Goal: Task Accomplishment & Management: Manage account settings

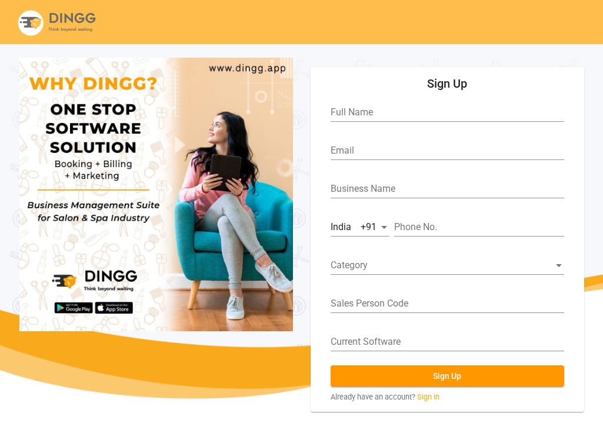
scroll to position [44, 0]
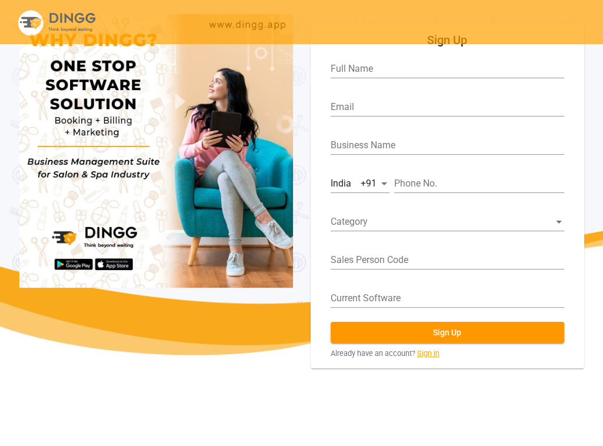
click at [433, 352] on link "Sign in" at bounding box center [428, 353] width 22 height 11
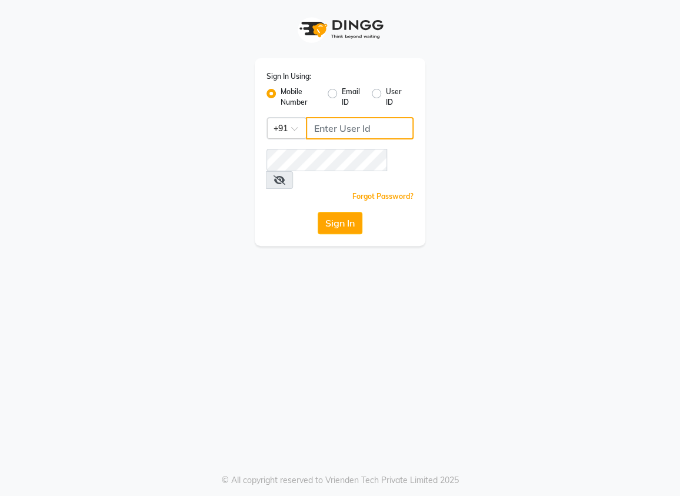
click at [316, 130] on input "Username" at bounding box center [360, 128] width 108 height 22
type input "6364444605"
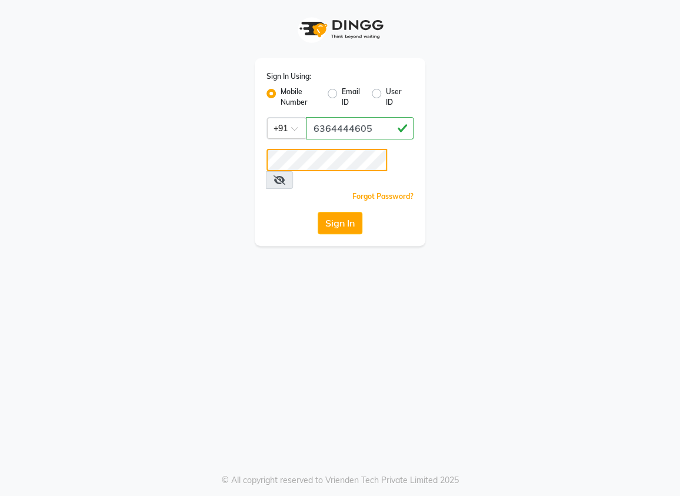
click at [318, 212] on button "Sign In" at bounding box center [340, 223] width 45 height 22
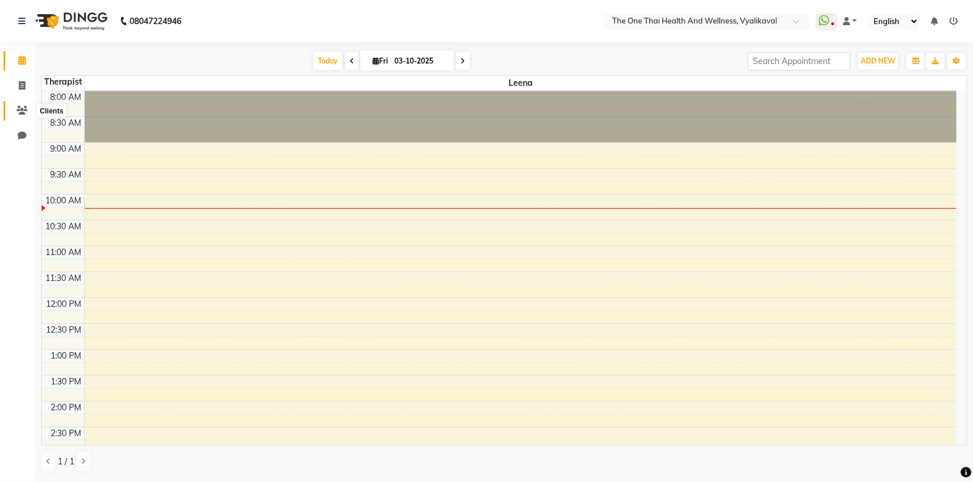
click at [19, 108] on icon at bounding box center [21, 110] width 11 height 9
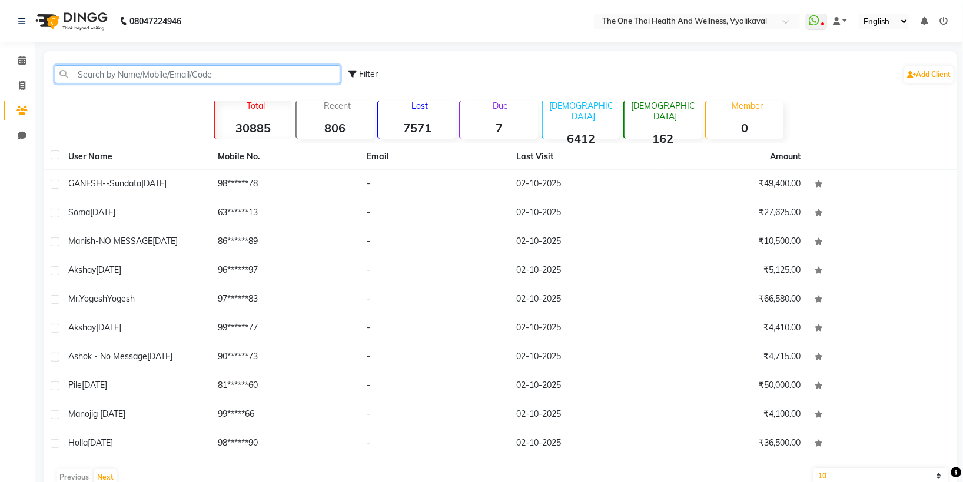
click at [82, 76] on input "text" at bounding box center [197, 74] width 285 height 18
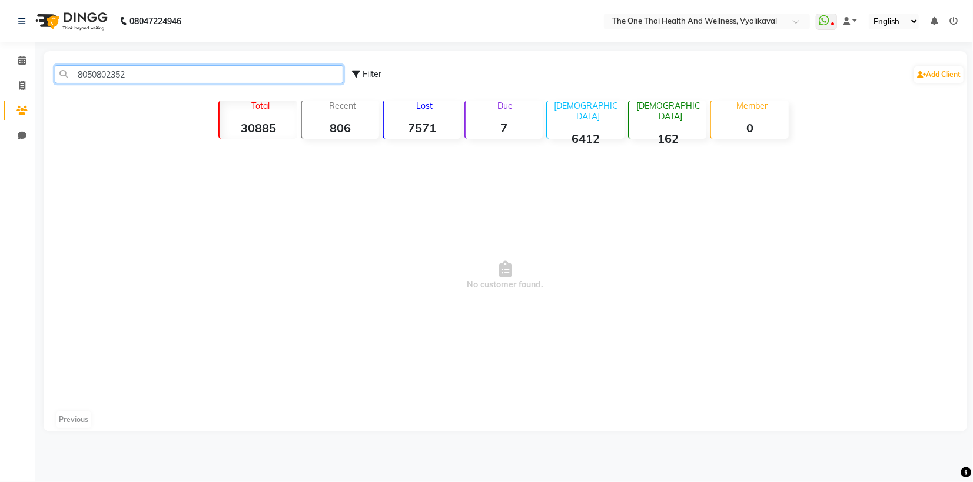
click at [136, 74] on input "8050802352" at bounding box center [199, 74] width 288 height 18
click at [137, 75] on input "8050802352" at bounding box center [199, 74] width 288 height 18
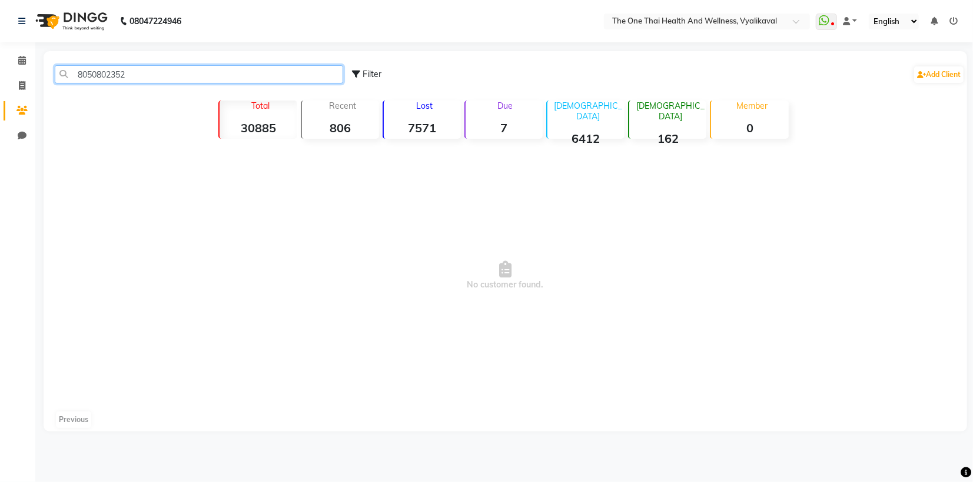
click at [155, 75] on input "8050802352" at bounding box center [199, 74] width 288 height 18
click at [129, 78] on input "8050802352" at bounding box center [199, 74] width 288 height 18
type input "8"
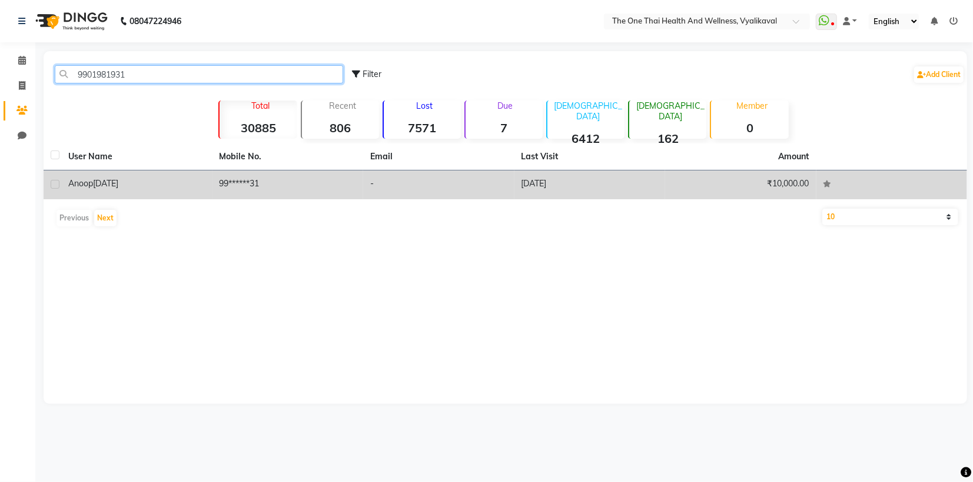
type input "9901981931"
click at [53, 186] on label at bounding box center [55, 184] width 9 height 9
click at [53, 186] on input "checkbox" at bounding box center [55, 185] width 8 height 8
checkbox input "true"
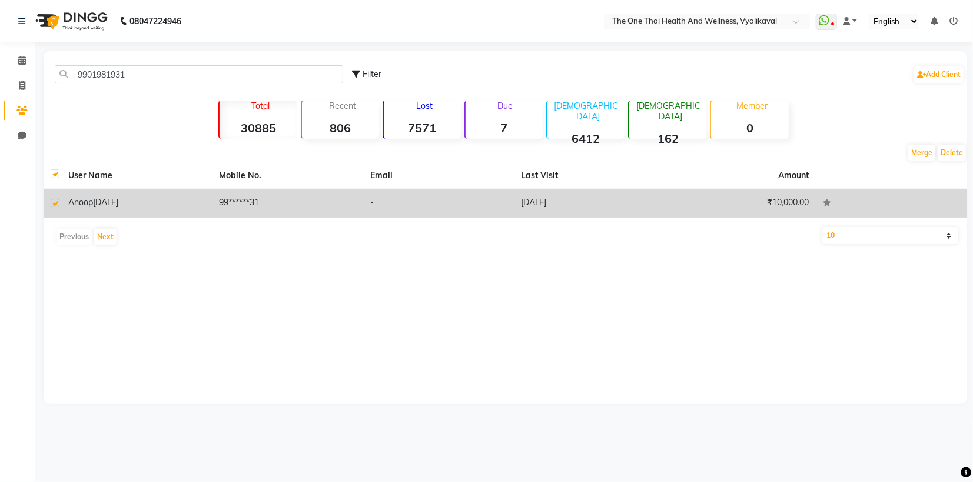
click at [81, 205] on span "anoop" at bounding box center [80, 202] width 25 height 11
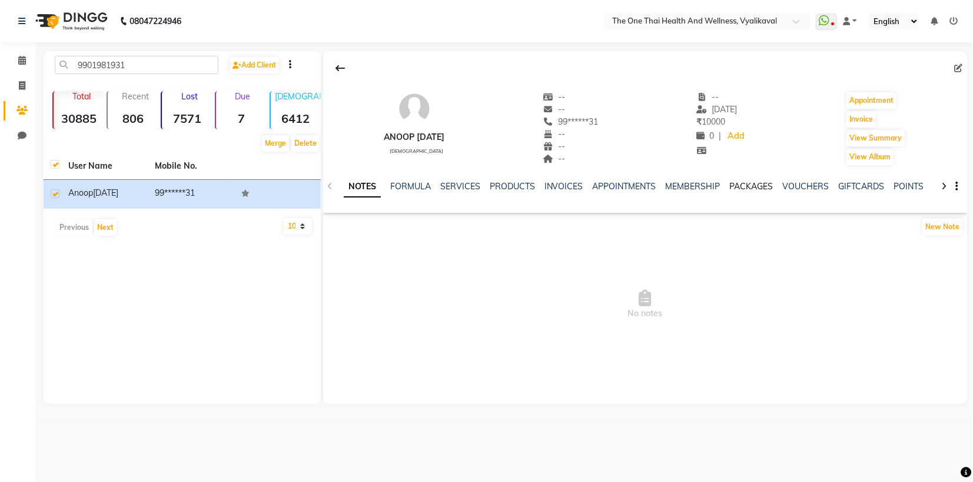
click at [680, 186] on link "PACKAGES" at bounding box center [752, 186] width 44 height 11
click at [385, 188] on link "SERVICES" at bounding box center [393, 186] width 40 height 11
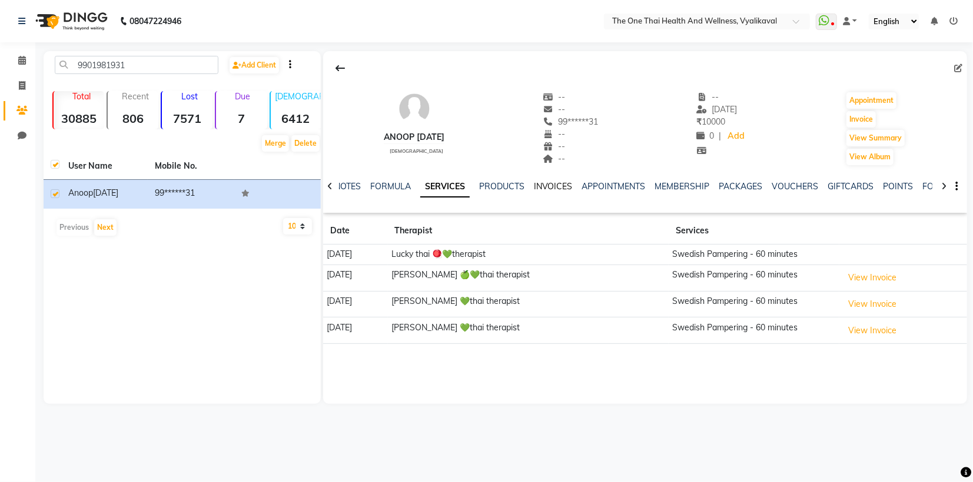
click at [555, 186] on link "INVOICES" at bounding box center [553, 186] width 39 height 11
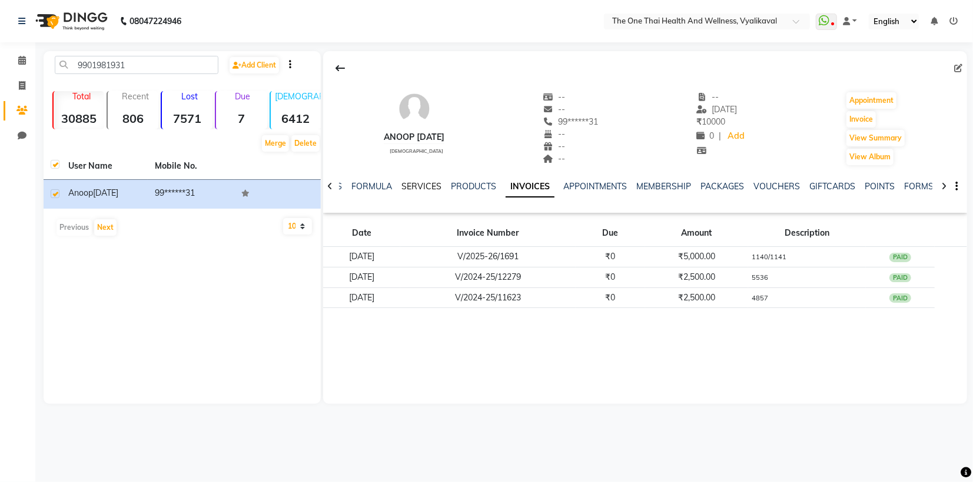
click at [415, 189] on link "SERVICES" at bounding box center [421, 186] width 40 height 11
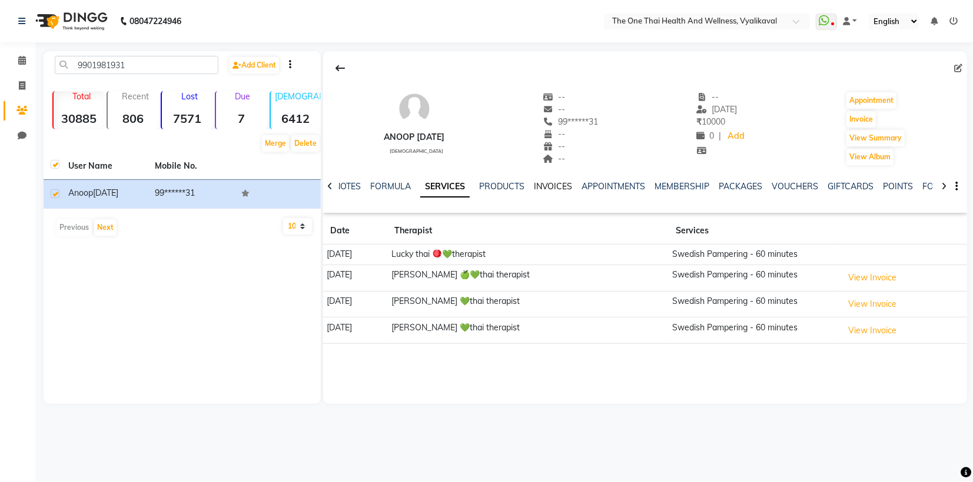
click at [550, 189] on link "INVOICES" at bounding box center [553, 186] width 39 height 11
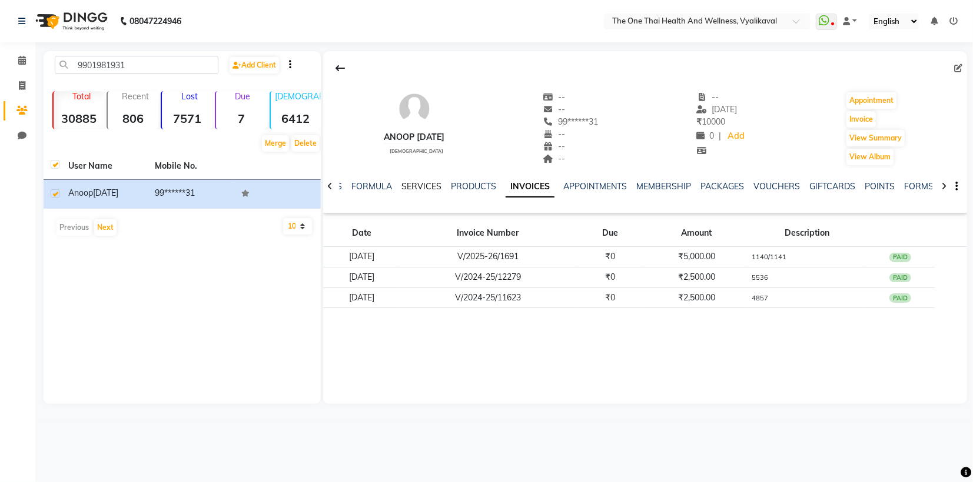
click at [415, 189] on link "SERVICES" at bounding box center [421, 186] width 40 height 11
